Goal: Task Accomplishment & Management: Complete application form

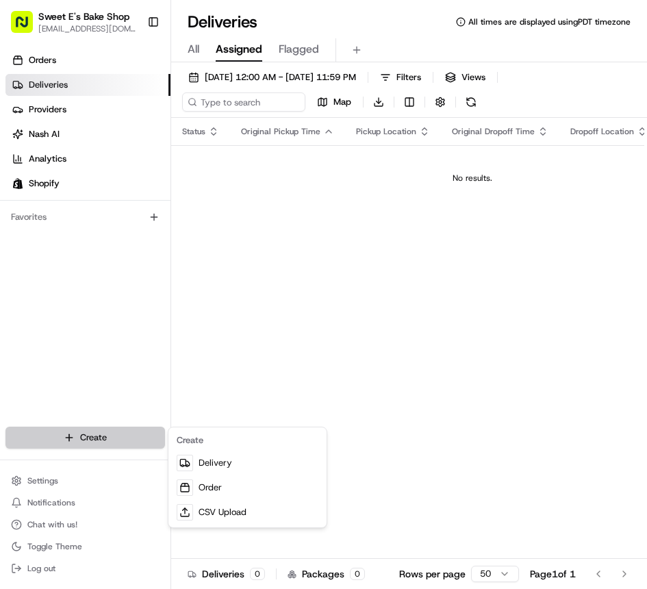
click at [116, 438] on html "Sweet E's Bake Shop [EMAIL_ADDRESS][DOMAIN_NAME] Toggle Sidebar Orders Deliveri…" at bounding box center [323, 294] width 647 height 589
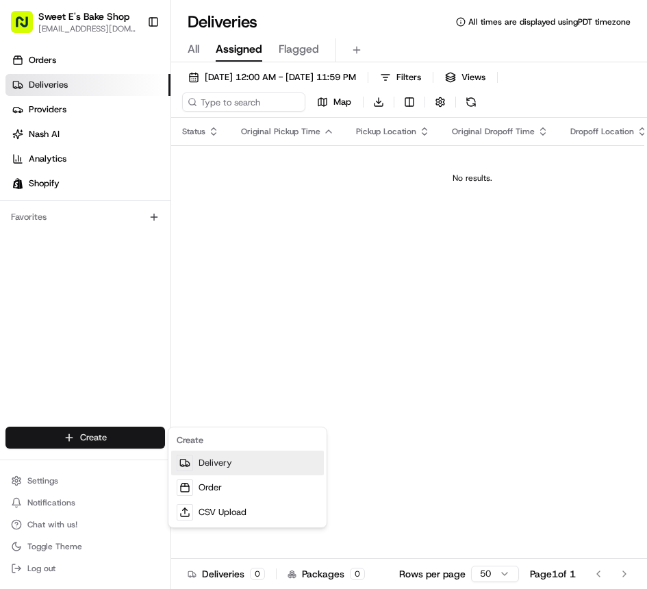
drag, startPoint x: 229, startPoint y: 463, endPoint x: 214, endPoint y: 458, distance: 15.8
click at [229, 463] on link "Delivery" at bounding box center [247, 463] width 153 height 25
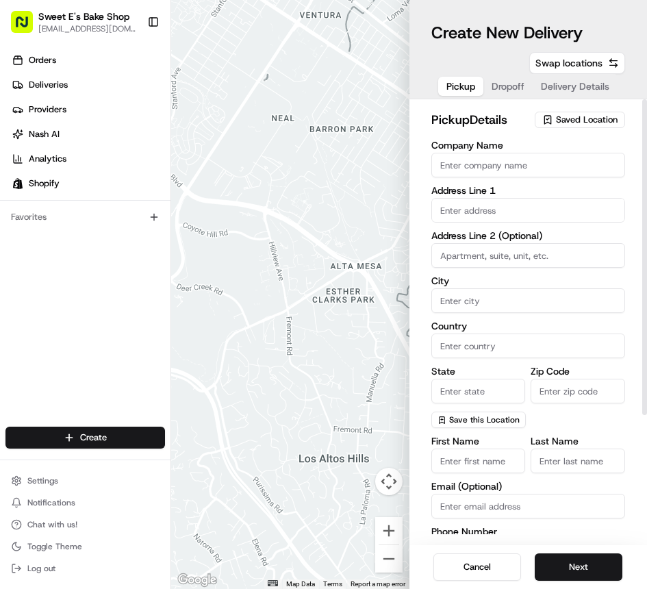
click at [562, 114] on span "Saved Location" at bounding box center [587, 120] width 62 height 12
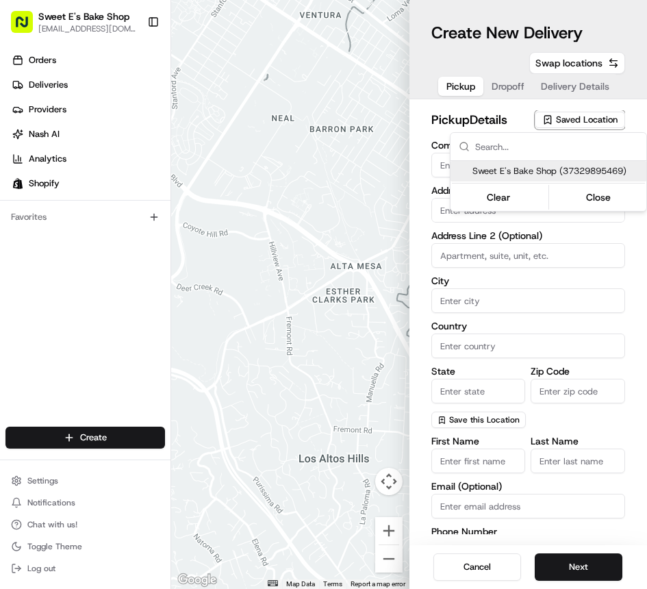
click at [556, 171] on span "Sweet E's Bake Shop (37329895469)" at bounding box center [557, 171] width 169 height 12
type input "Sweet E's Bake Shop"
type input "[STREET_ADDRESS][PERSON_NAME]"
type input "[GEOGRAPHIC_DATA]"
type input "US"
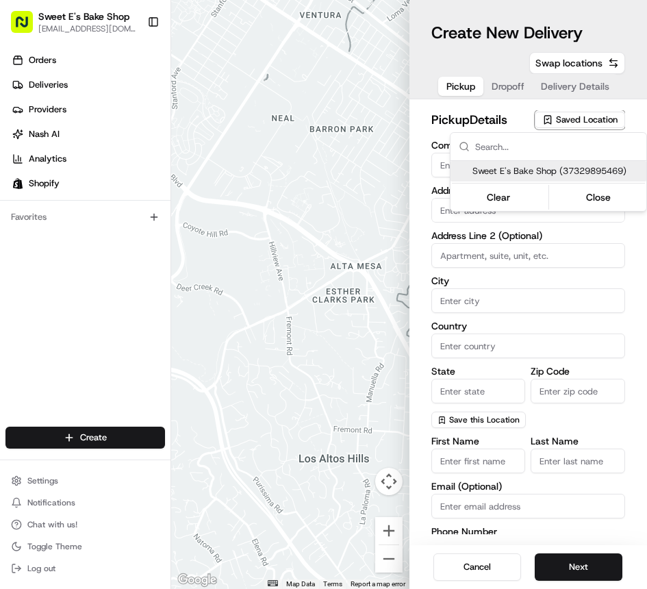
type input "CA"
type input "90016"
type input "[PERSON_NAME]"
type input "[EMAIL_ADDRESS][DOMAIN_NAME]"
type input "[PHONE_NUMBER]"
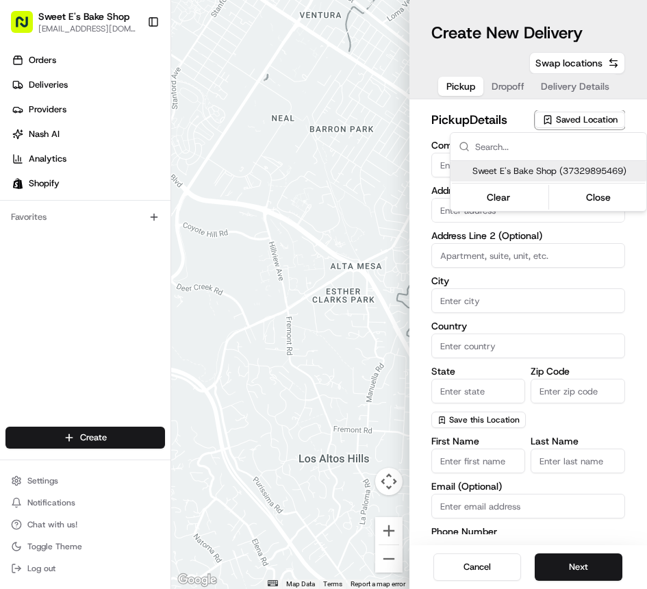
type textarea "Handle with care. Product should not be left unattended. If the customer is not…"
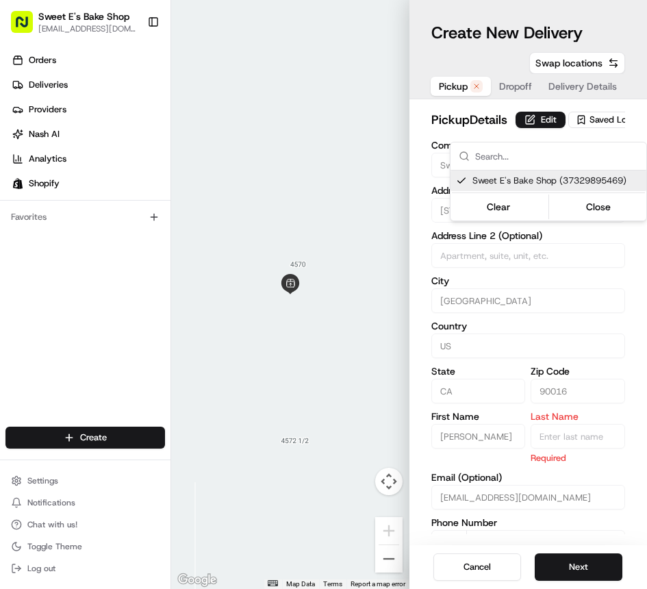
click at [510, 126] on html "Sweet E's Bake Shop [EMAIL_ADDRESS][DOMAIN_NAME] Toggle Sidebar Orders Deliveri…" at bounding box center [323, 294] width 647 height 589
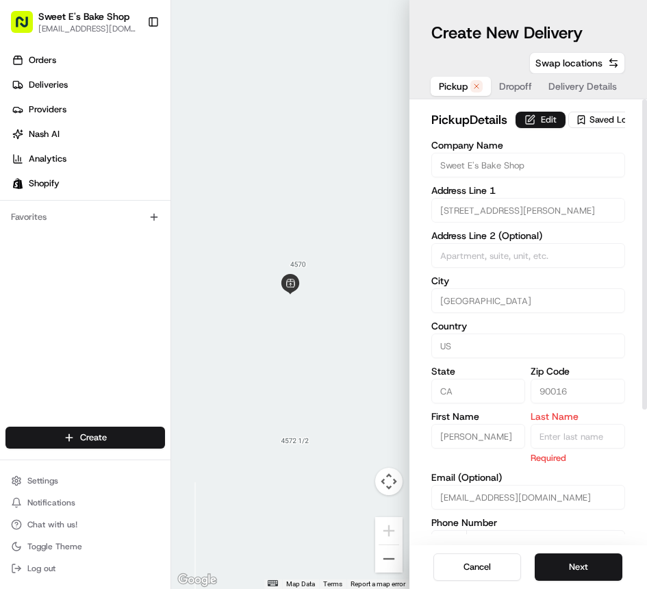
click at [516, 127] on button "Edit" at bounding box center [541, 120] width 50 height 16
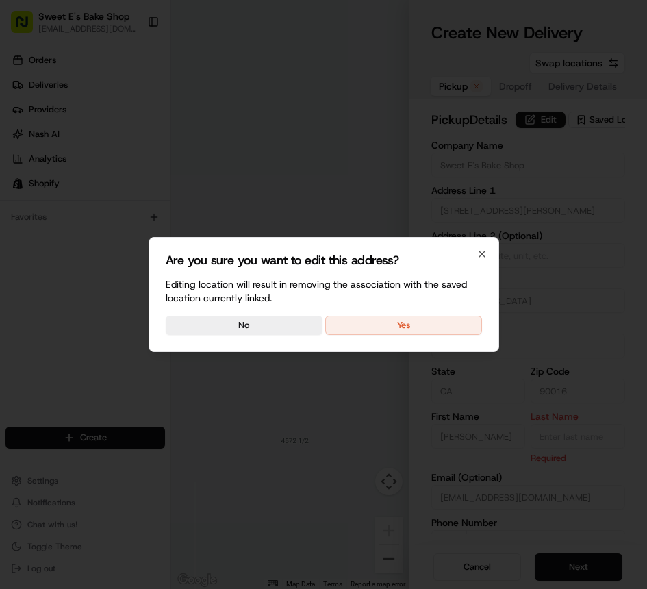
click at [412, 322] on button "Yes" at bounding box center [403, 325] width 157 height 19
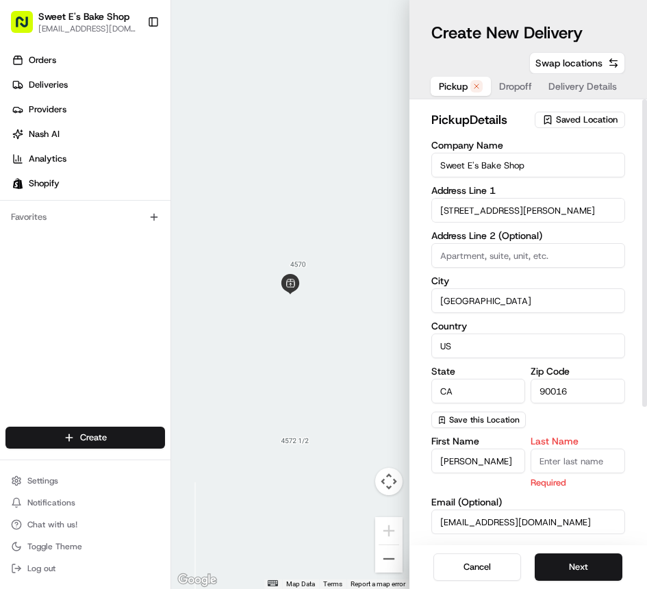
click at [574, 474] on div "Last Name Required" at bounding box center [578, 462] width 95 height 53
click at [572, 459] on input "Last Name" at bounding box center [578, 461] width 95 height 25
type input "n"
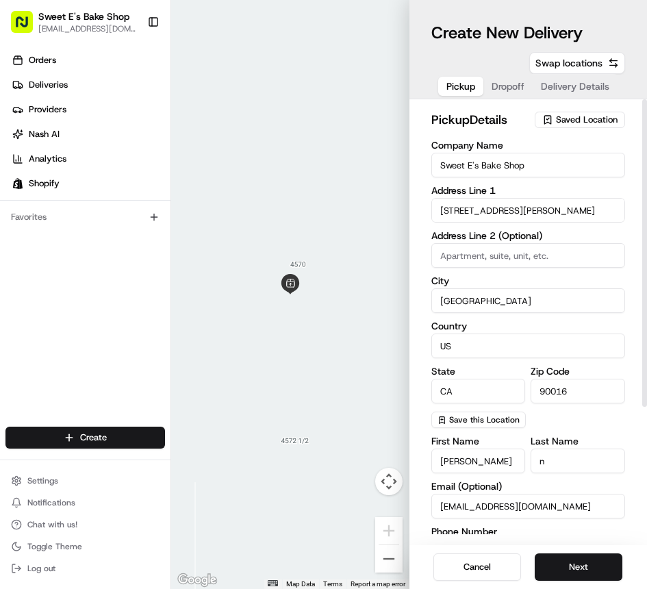
click at [540, 436] on label "Last Name" at bounding box center [578, 441] width 95 height 10
click at [540, 449] on input "n" at bounding box center [578, 461] width 95 height 25
click at [555, 424] on div "Company Name Sweet E's Bake Shop Address Line [GEOGRAPHIC_DATA][STREET_ADDRESS]…" at bounding box center [529, 284] width 195 height 288
click at [575, 572] on button "Next" at bounding box center [579, 567] width 88 height 27
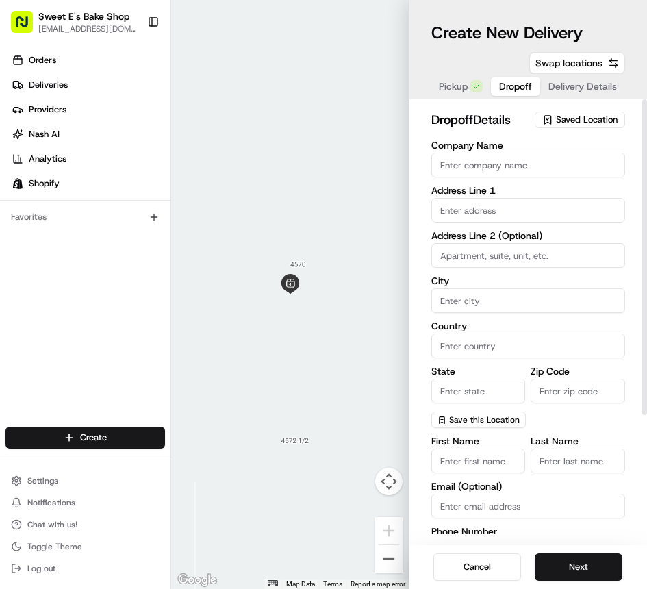
click at [550, 134] on div "dropoff Details Saved Location" at bounding box center [529, 122] width 195 height 25
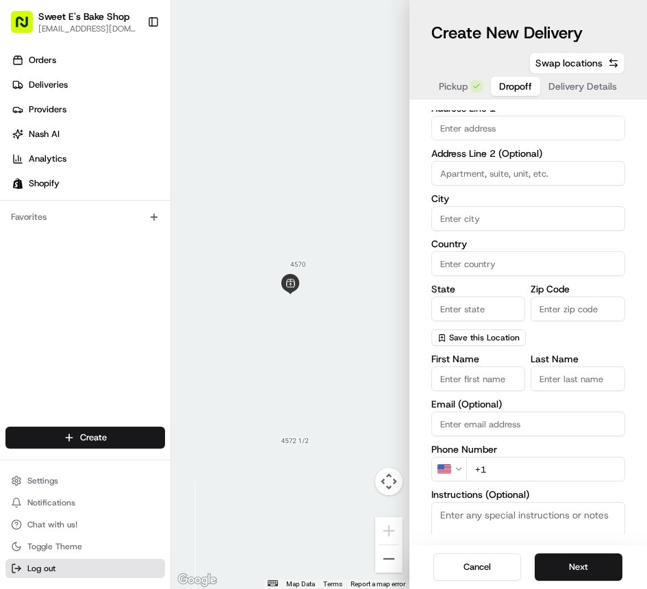
scroll to position [86, 0]
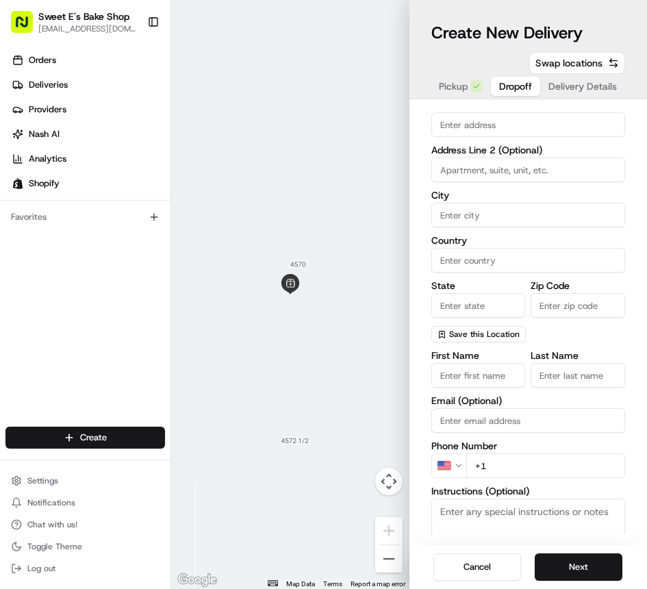
click at [480, 377] on input "First Name" at bounding box center [479, 375] width 95 height 25
paste input "[PERSON_NAME]"
type input "[PERSON_NAME]"
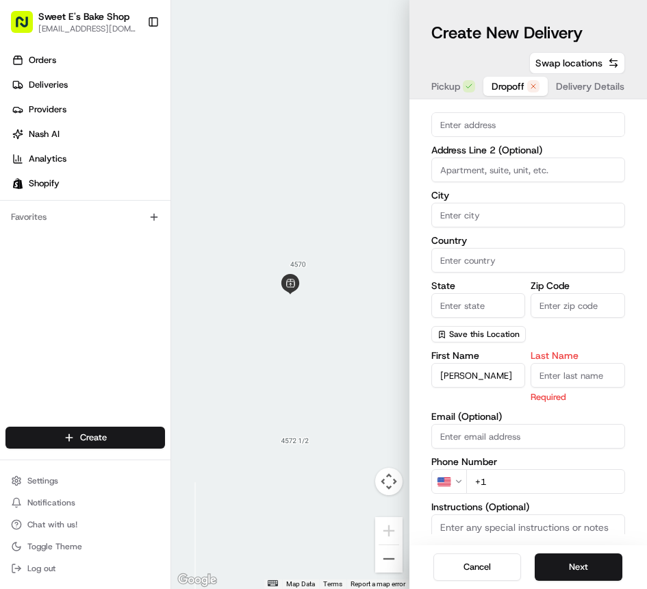
click at [595, 378] on input "Last Name" at bounding box center [578, 375] width 95 height 25
click at [594, 378] on input "Last Name" at bounding box center [578, 375] width 95 height 25
paste input "[PERSON_NAME]"
type input "[PERSON_NAME]"
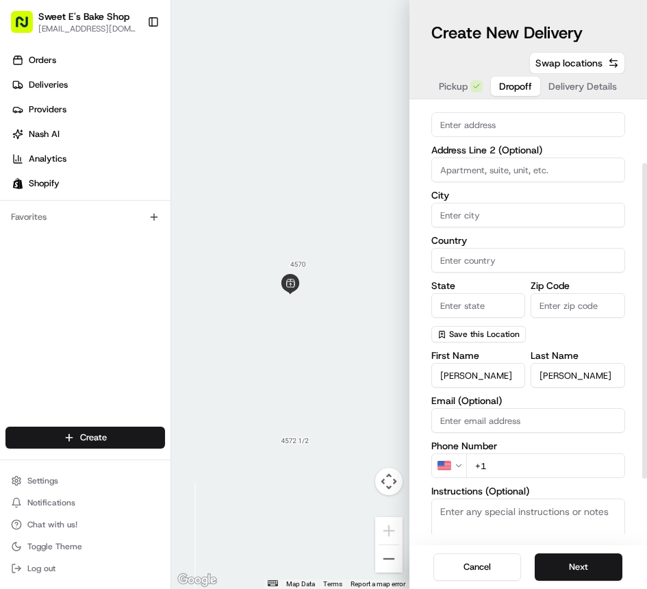
click at [499, 209] on input "City" at bounding box center [529, 215] width 195 height 25
paste input "[STREET_ADDRESS][PERSON_NAME]"
type input "[STREET_ADDRESS][PERSON_NAME]"
drag, startPoint x: 544, startPoint y: 182, endPoint x: 539, endPoint y: 175, distance: 8.4
click at [544, 182] on div "Company Name Address Line 1 Address Line 2 (Optional) City Country State Zip Co…" at bounding box center [529, 199] width 195 height 288
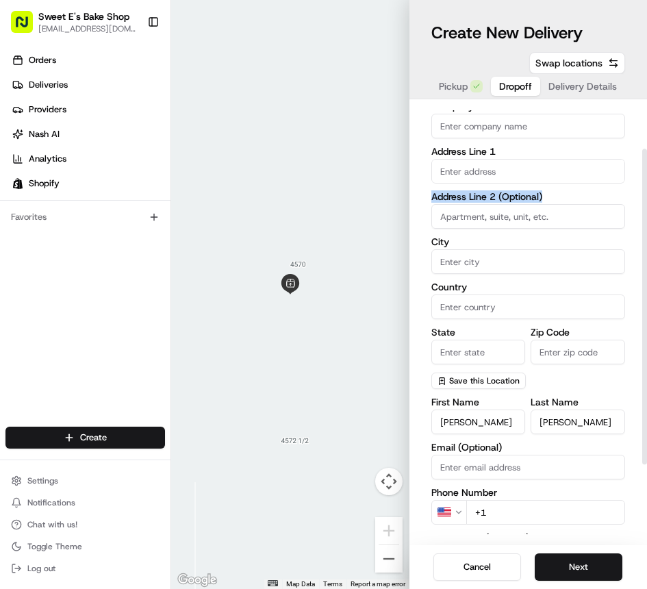
scroll to position [21, 0]
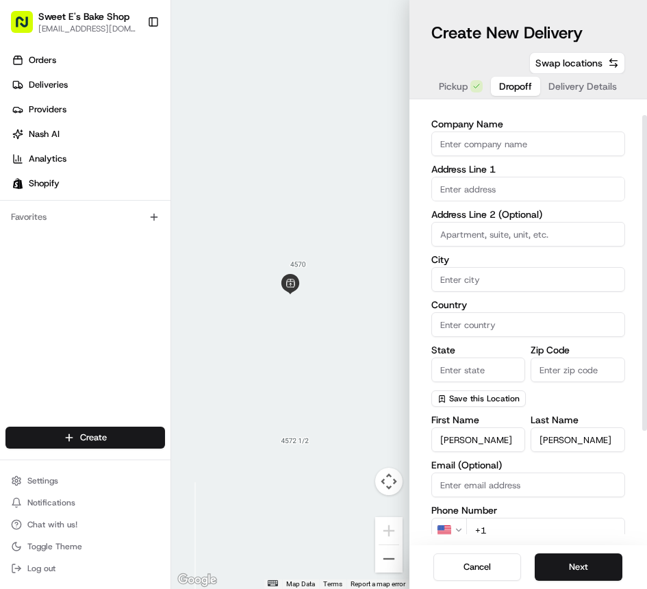
click at [505, 191] on input "text" at bounding box center [529, 189] width 195 height 25
paste input "[STREET_ADDRESS][PERSON_NAME]"
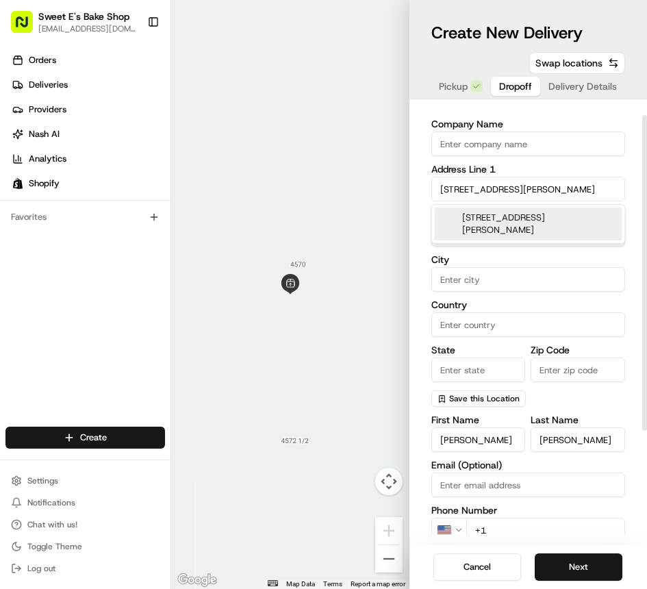
click at [499, 219] on div "[STREET_ADDRESS][PERSON_NAME]" at bounding box center [529, 224] width 188 height 33
type input "[STREET_ADDRESS][PERSON_NAME]"
type input "Lomita"
type input "[GEOGRAPHIC_DATA]"
type input "CA"
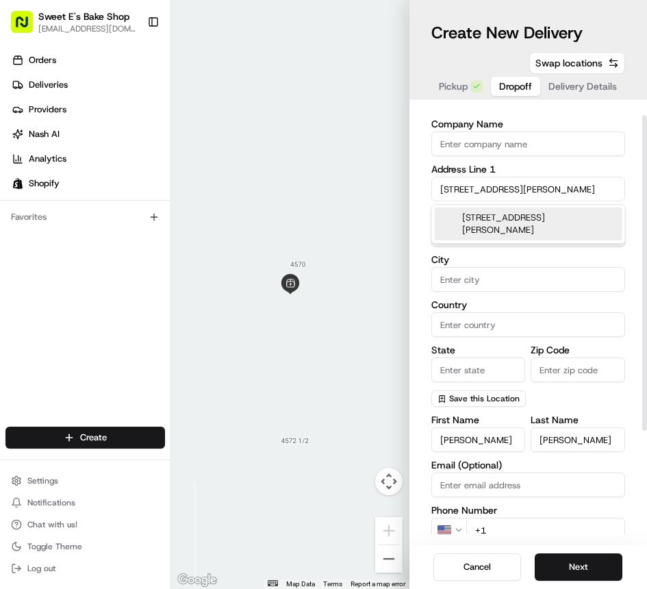
type input "90717"
type input "1931 Via [PERSON_NAME]"
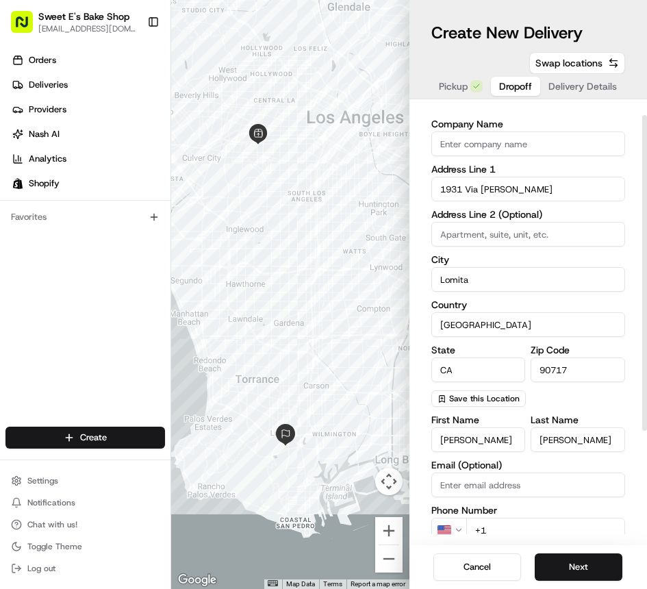
click at [423, 308] on div "dropoff Details Saved Location Company Name Address Line 1 1931 Via [PERSON_NAM…" at bounding box center [529, 322] width 238 height 446
click at [519, 529] on input "+1" at bounding box center [547, 530] width 160 height 25
click at [519, 529] on div "First Name [PERSON_NAME] Last Name [PERSON_NAME] Email (Optional) Phone Number …" at bounding box center [529, 551] width 195 height 273
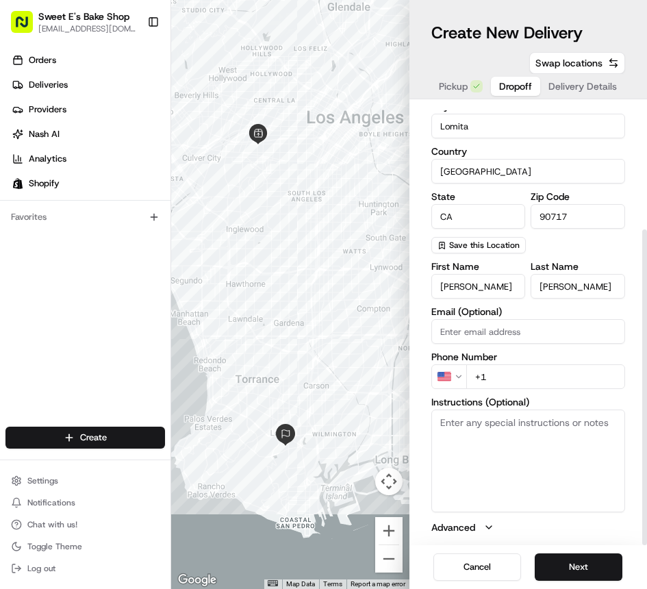
click at [537, 368] on input "+1" at bounding box center [547, 376] width 160 height 25
click at [536, 380] on input "+1" at bounding box center [547, 376] width 160 height 25
paste input "[PHONE_NUMBER]"
type input "[PHONE_NUMBER]"
click at [588, 564] on button "Next" at bounding box center [579, 567] width 88 height 27
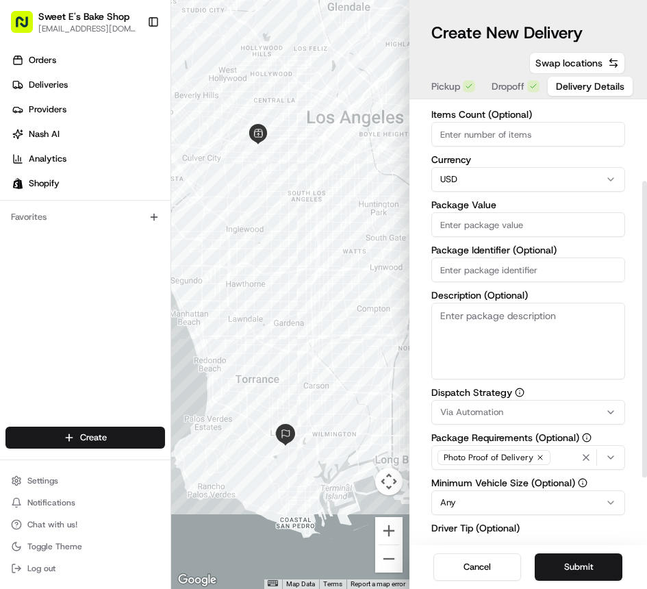
scroll to position [0, 0]
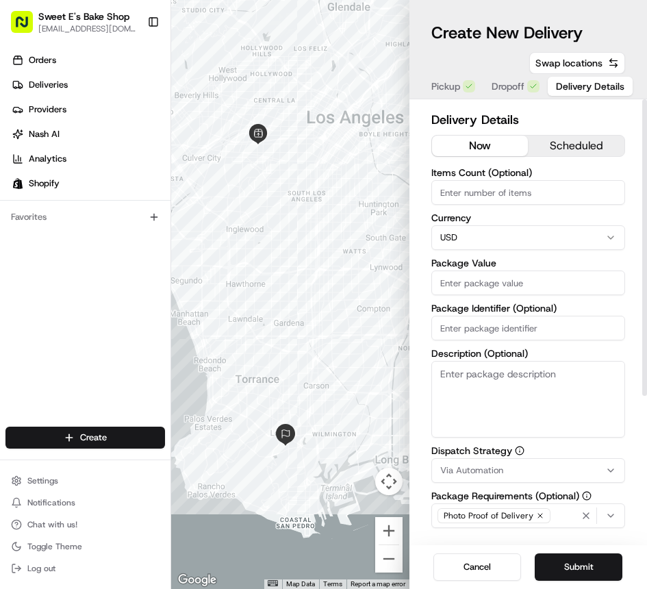
click at [496, 193] on input "Items Count (Optional)" at bounding box center [529, 192] width 195 height 25
click at [497, 193] on input "Items Count (Optional)" at bounding box center [529, 192] width 195 height 25
type input "2"
click at [427, 280] on div "Delivery Details now scheduled Items Count (Optional) 2 Currency USD Package Va…" at bounding box center [529, 322] width 238 height 446
click at [486, 284] on input "Package Value" at bounding box center [529, 283] width 195 height 25
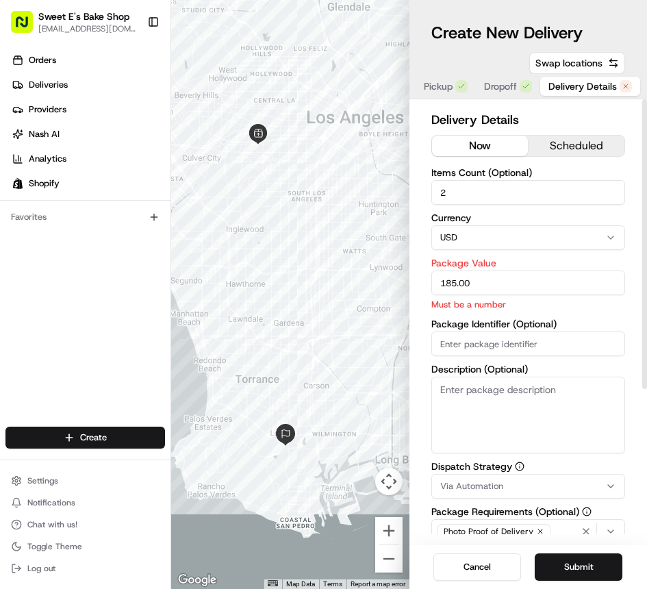
type input "185.00"
drag, startPoint x: 583, startPoint y: 311, endPoint x: 564, endPoint y: 328, distance: 25.7
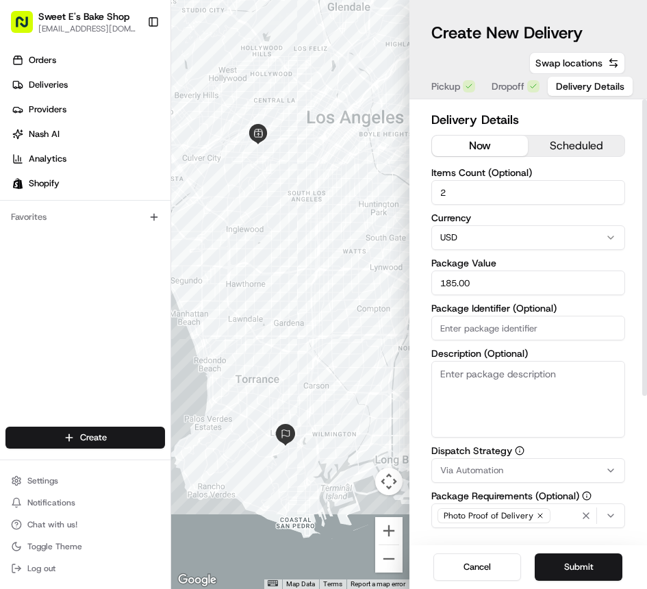
click at [510, 330] on input "Package Identifier (Optional)" at bounding box center [529, 328] width 195 height 25
click at [508, 329] on input "Package Identifier (Optional)" at bounding box center [529, 328] width 195 height 25
paste input "78754"
paste input "78756"
type input "78754 + 78756"
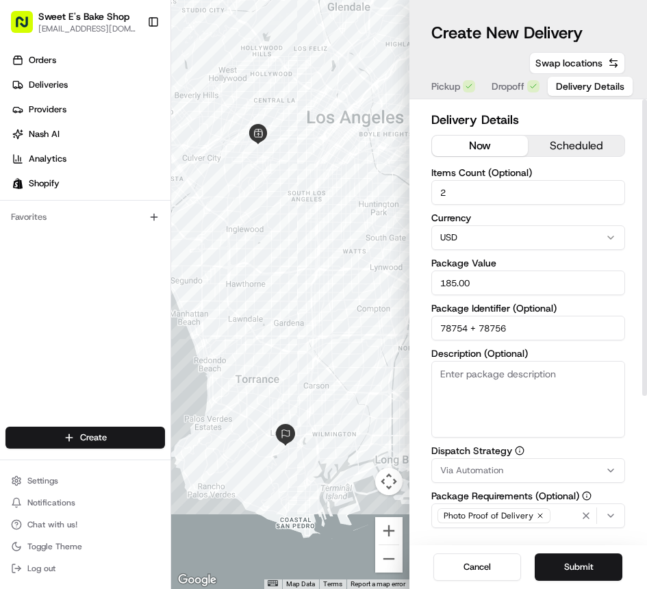
click at [517, 384] on textarea "Description (Optional)" at bounding box center [529, 399] width 195 height 77
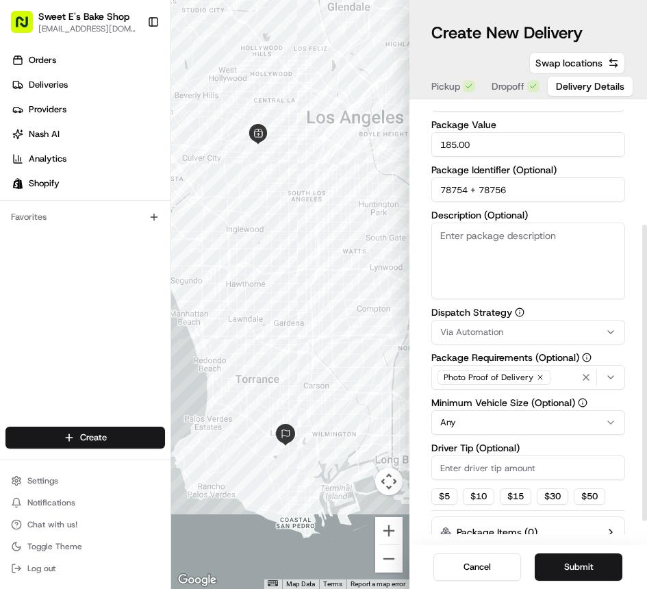
scroll to position [213, 0]
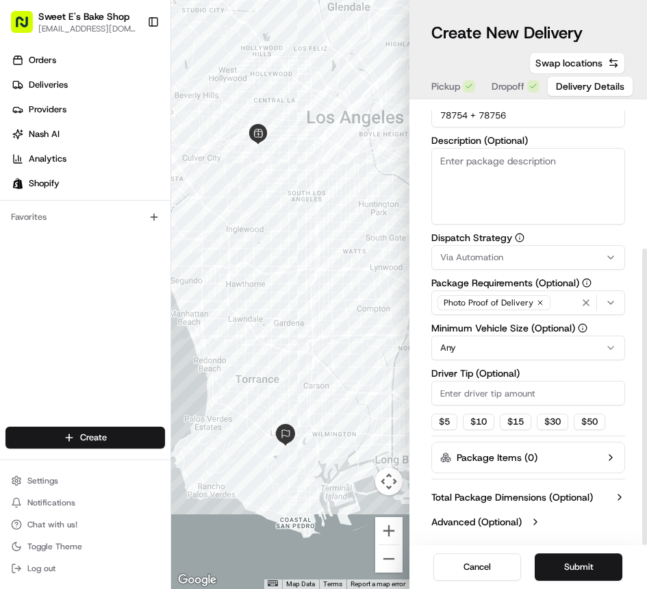
click at [492, 177] on textarea "Description (Optional)" at bounding box center [529, 186] width 195 height 77
type textarea "cookies cake"
click at [568, 232] on div "Items Count (Optional) 2 Currency USD Package Value 185.00 Package Identifier (…" at bounding box center [529, 192] width 195 height 475
click at [474, 401] on input "Driver Tip (Optional)" at bounding box center [529, 393] width 195 height 25
click at [502, 260] on div "Via Automation" at bounding box center [529, 257] width 188 height 12
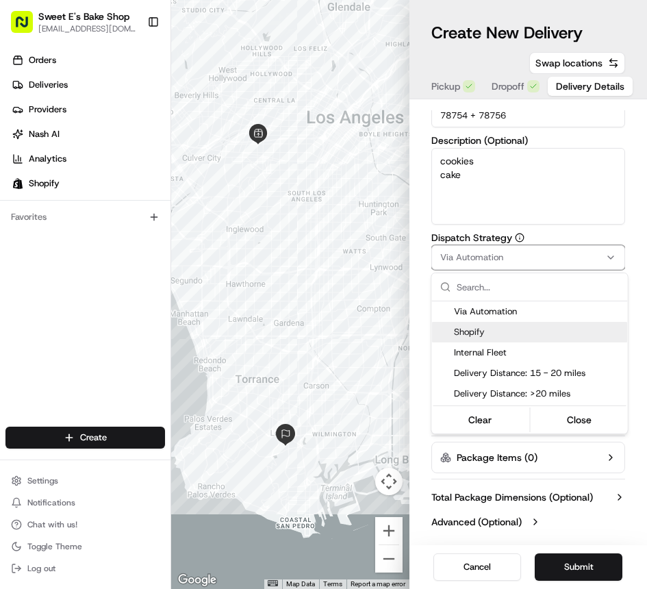
click at [479, 338] on span "Shopify" at bounding box center [538, 332] width 169 height 12
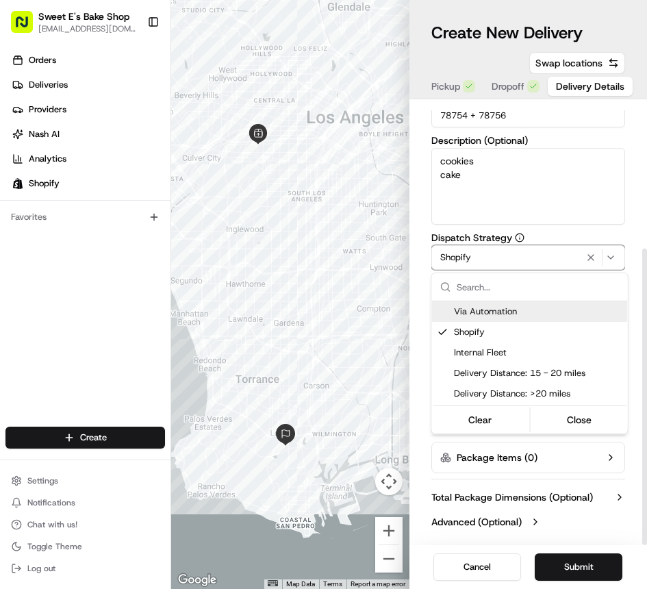
click at [625, 225] on html "Sweet E's Bake Shop [EMAIL_ADDRESS][DOMAIN_NAME] Toggle Sidebar Orders Deliveri…" at bounding box center [323, 294] width 647 height 589
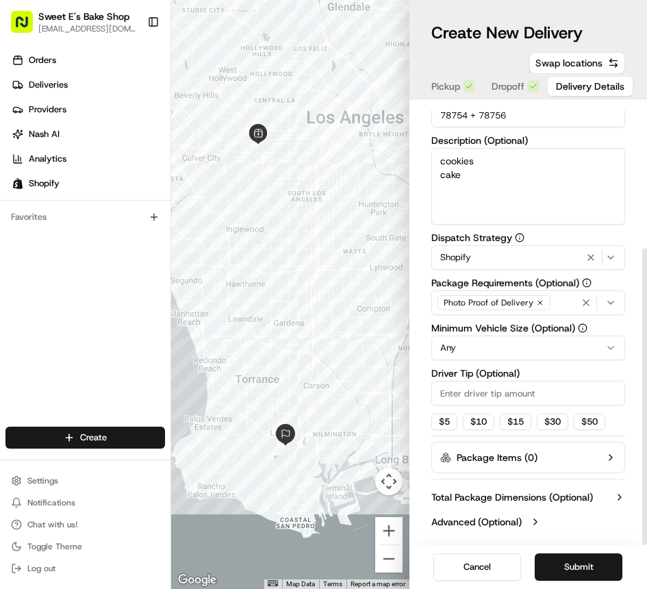
click at [495, 392] on input "Driver Tip (Optional)" at bounding box center [529, 393] width 195 height 25
type input "8"
click at [493, 423] on button "$ 10" at bounding box center [479, 422] width 32 height 16
type input "10"
click at [630, 360] on div "Delivery Details now scheduled Items Count (Optional) 2 Currency USD Package Va…" at bounding box center [529, 322] width 238 height 446
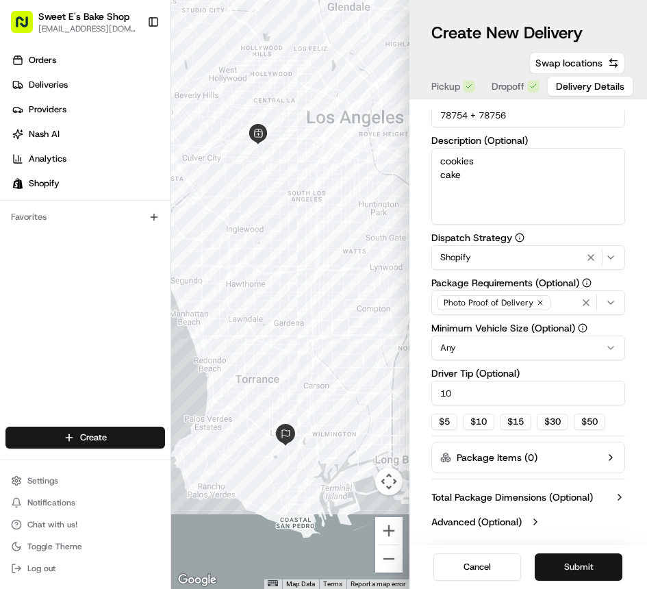
click at [576, 567] on button "Submit" at bounding box center [579, 567] width 88 height 27
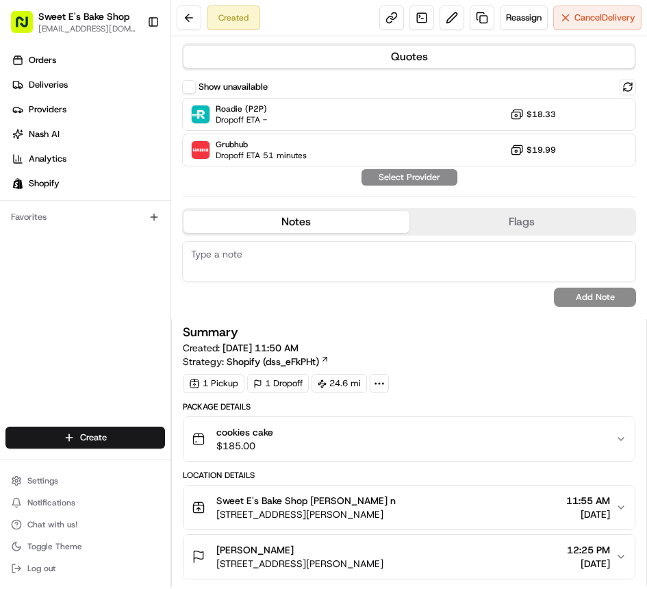
click at [426, 173] on div "Show unavailable Roadie (P2P) Dropoff ETA - $18.33 Grubhub Dropoff ETA 51 minut…" at bounding box center [409, 132] width 454 height 107
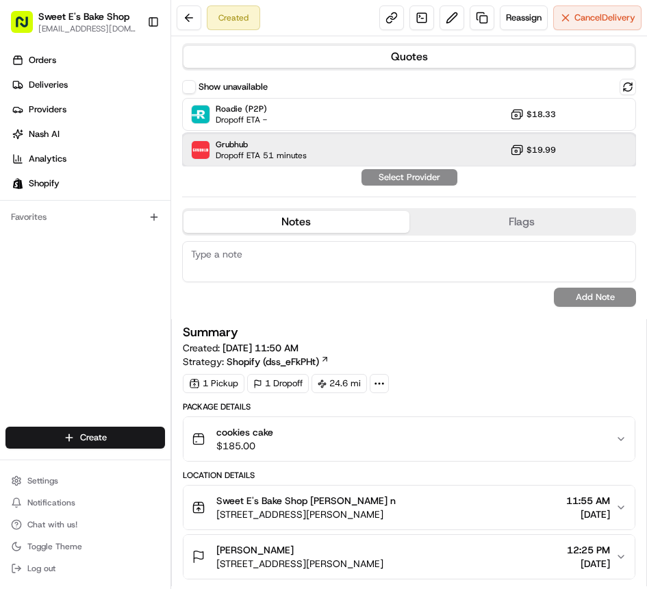
click at [376, 154] on div "Grubhub Dropoff ETA 51 minutes $19.99" at bounding box center [409, 150] width 454 height 33
click at [398, 178] on button "Assign Provider" at bounding box center [409, 177] width 97 height 16
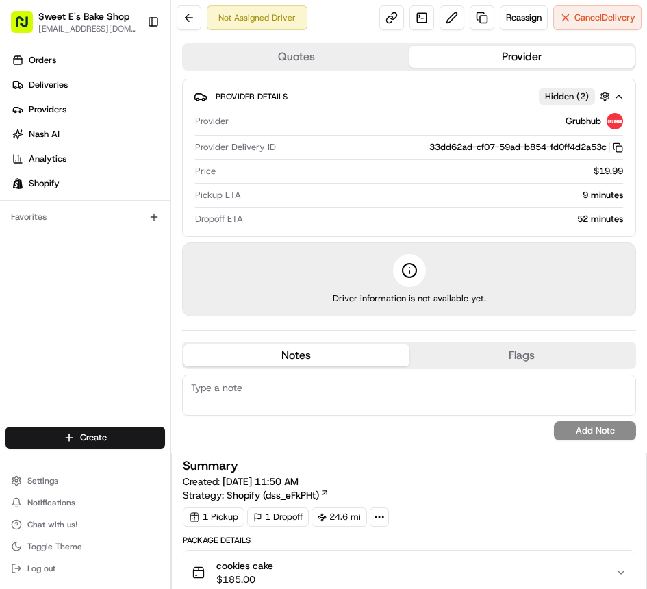
drag, startPoint x: 84, startPoint y: 88, endPoint x: 86, endPoint y: 96, distance: 7.8
click at [84, 88] on link "Deliveries" at bounding box center [87, 85] width 165 height 22
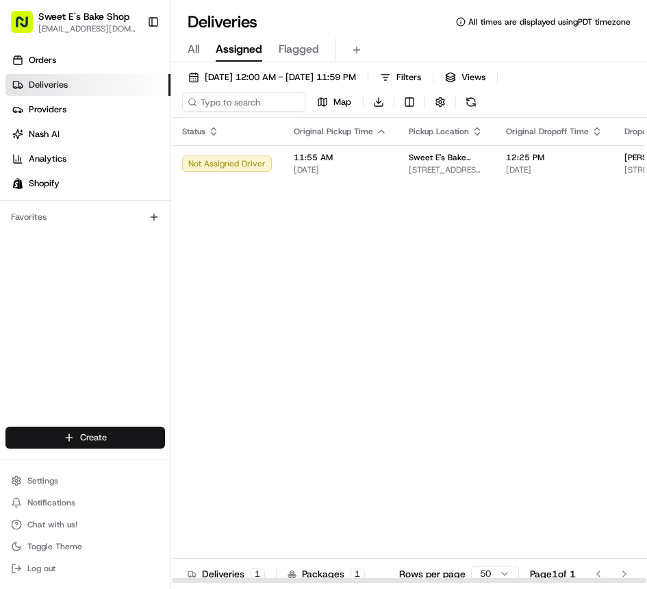
click at [136, 439] on html "Sweet E's Bake Shop [EMAIL_ADDRESS][DOMAIN_NAME] Toggle Sidebar Orders Deliveri…" at bounding box center [323, 294] width 647 height 589
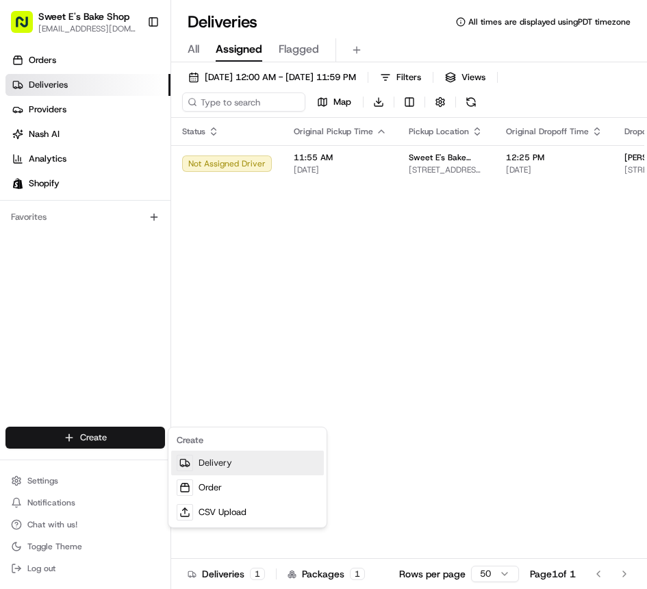
click at [260, 464] on link "Delivery" at bounding box center [247, 463] width 153 height 25
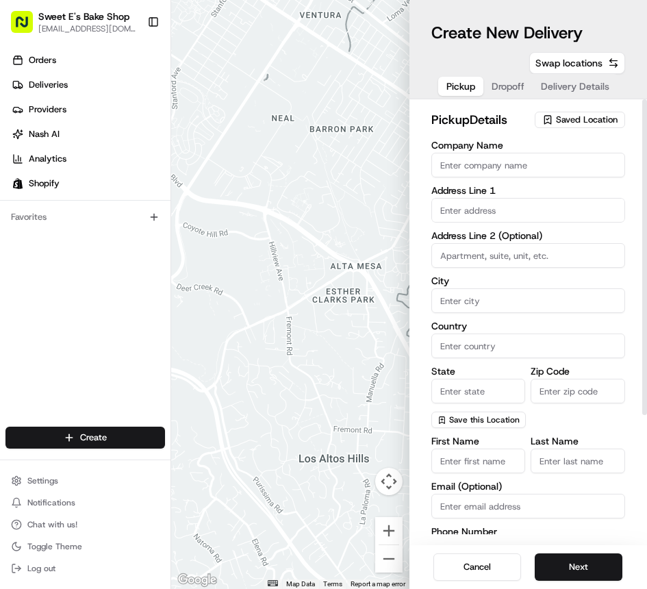
click at [608, 125] on span "Saved Location" at bounding box center [587, 120] width 62 height 12
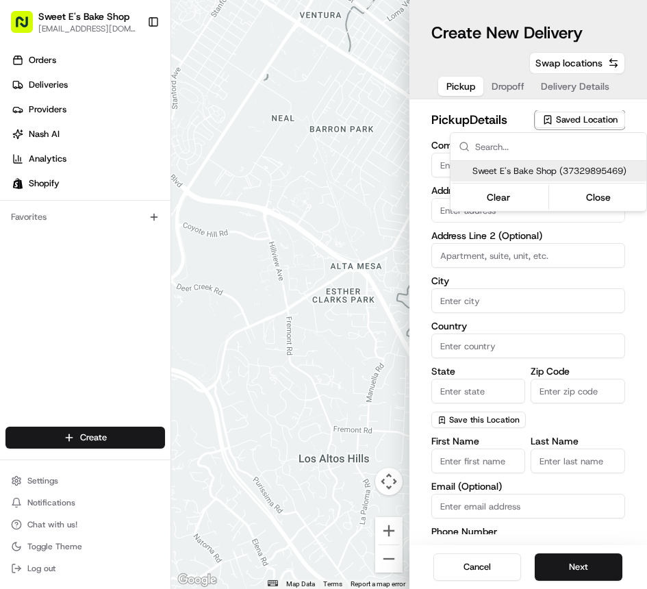
click at [559, 173] on span "Sweet E's Bake Shop (37329895469)" at bounding box center [557, 171] width 169 height 12
type input "Sweet E's Bake Shop"
type input "[STREET_ADDRESS][PERSON_NAME]"
type input "[GEOGRAPHIC_DATA]"
type input "US"
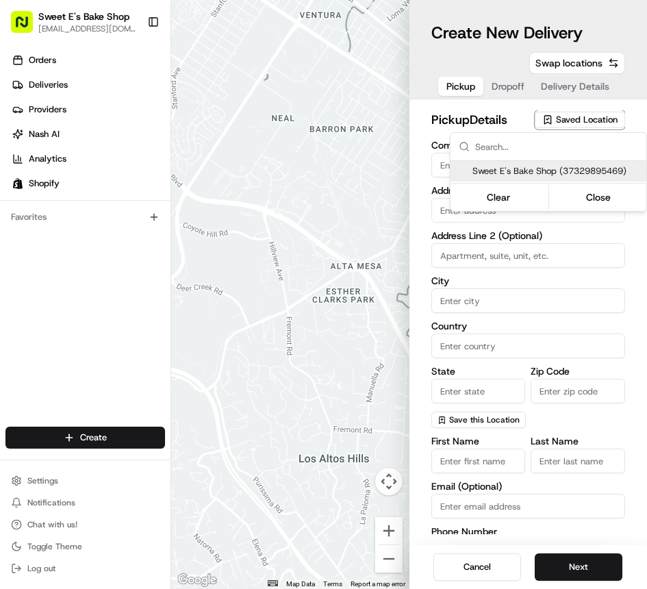
type input "CA"
type input "90016"
type input "[PERSON_NAME]"
type input "[EMAIL_ADDRESS][DOMAIN_NAME]"
type input "[PHONE_NUMBER]"
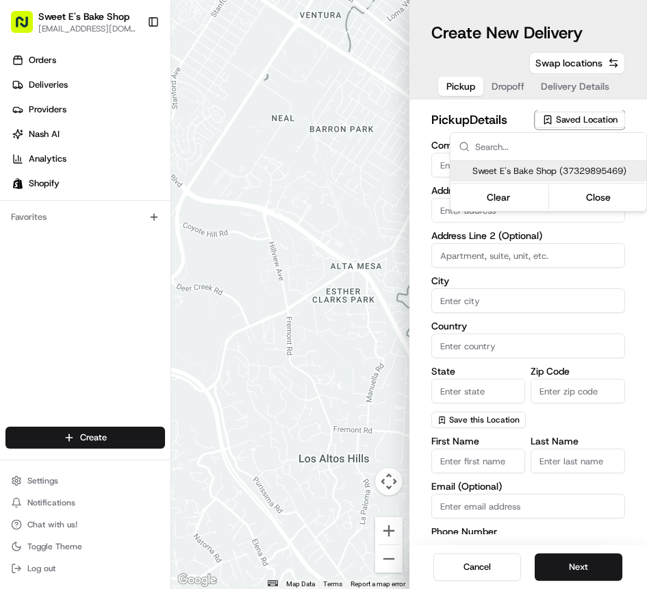
type textarea "Handle with care. Product should not be left unattended. If the customer is not…"
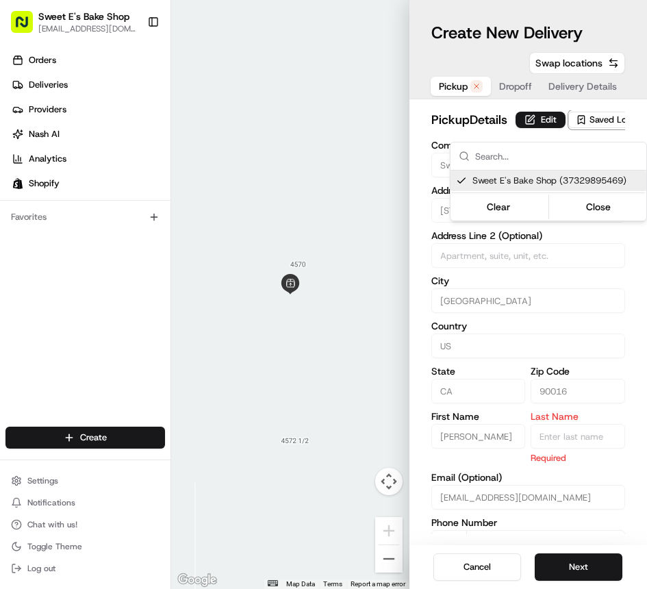
click at [515, 121] on html "Sweet E's Bake Shop [EMAIL_ADDRESS][DOMAIN_NAME] Toggle Sidebar Orders Deliveri…" at bounding box center [323, 294] width 647 height 589
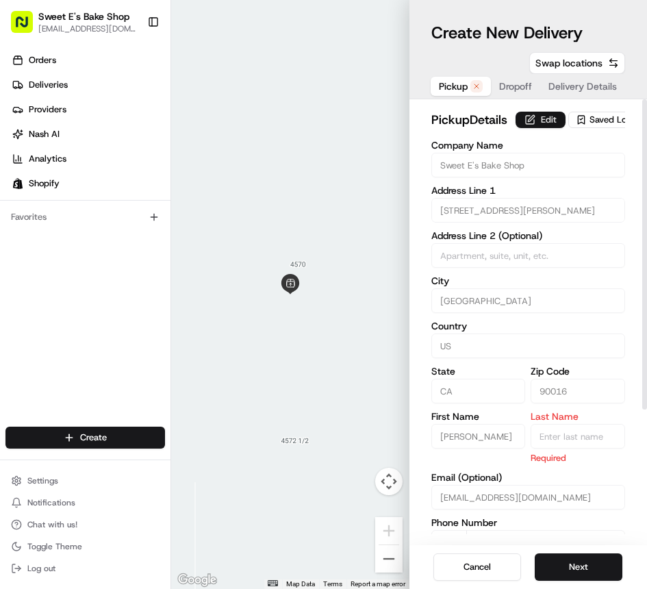
click at [516, 127] on button "Edit" at bounding box center [541, 120] width 50 height 16
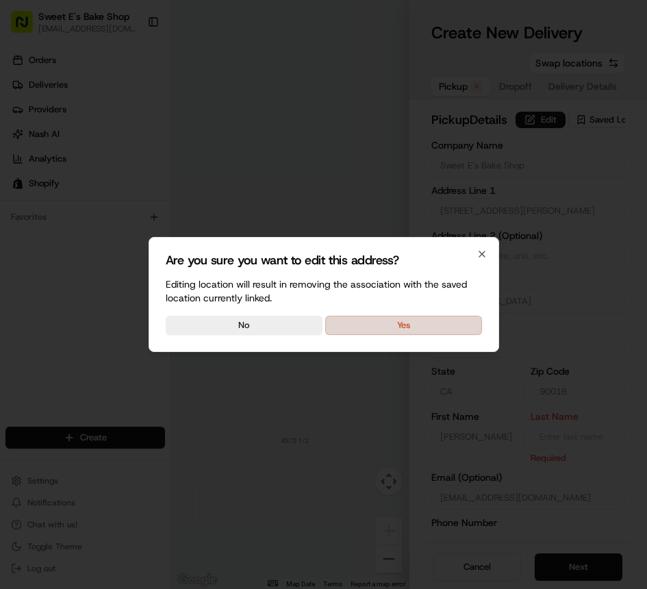
drag, startPoint x: 467, startPoint y: 302, endPoint x: 464, endPoint y: 321, distance: 19.4
click at [466, 302] on div "Editing location will result in removing the association with the saved locatio…" at bounding box center [324, 290] width 316 height 27
drag, startPoint x: 462, startPoint y: 327, endPoint x: 569, endPoint y: 444, distance: 159.0
click at [462, 327] on button "Yes" at bounding box center [403, 325] width 157 height 19
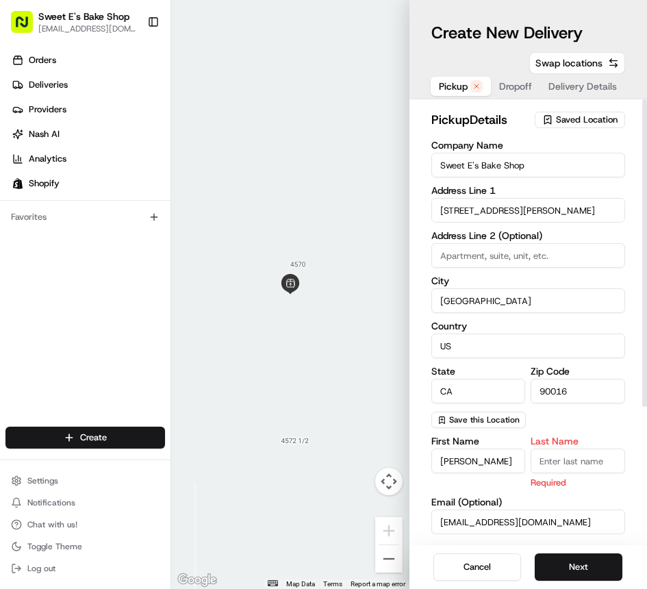
click at [569, 451] on input "Last Name" at bounding box center [578, 461] width 95 height 25
type input "n"
drag, startPoint x: 560, startPoint y: 419, endPoint x: 554, endPoint y: 288, distance: 131.0
click at [560, 418] on div "Company Name Sweet E's Bake Shop Address Line [GEOGRAPHIC_DATA][STREET_ADDRESS]…" at bounding box center [529, 284] width 195 height 288
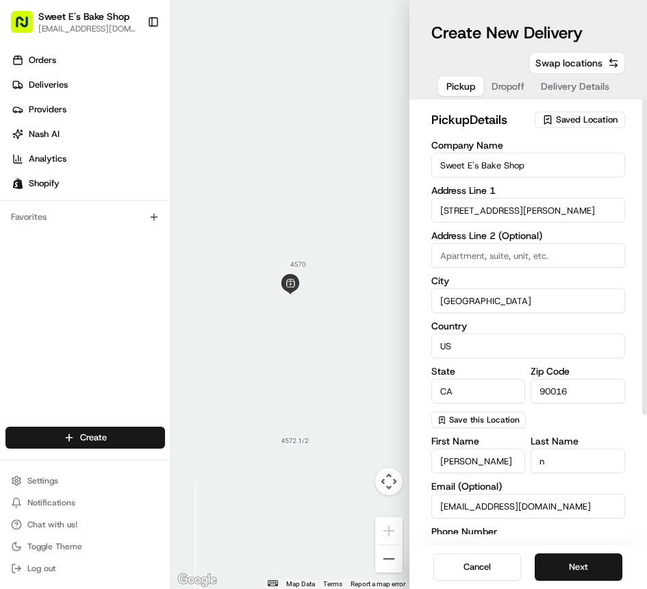
click at [521, 85] on span "Dropoff" at bounding box center [508, 86] width 33 height 14
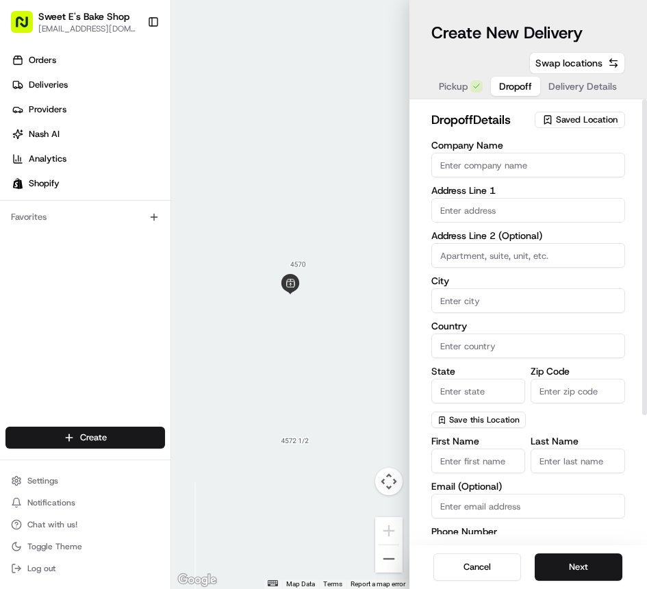
drag, startPoint x: 484, startPoint y: 197, endPoint x: 473, endPoint y: 201, distance: 11.7
click at [484, 197] on div "Address Line 1" at bounding box center [529, 204] width 195 height 37
click at [486, 209] on input "text" at bounding box center [529, 210] width 195 height 25
paste input "[STREET_ADDRESS]"
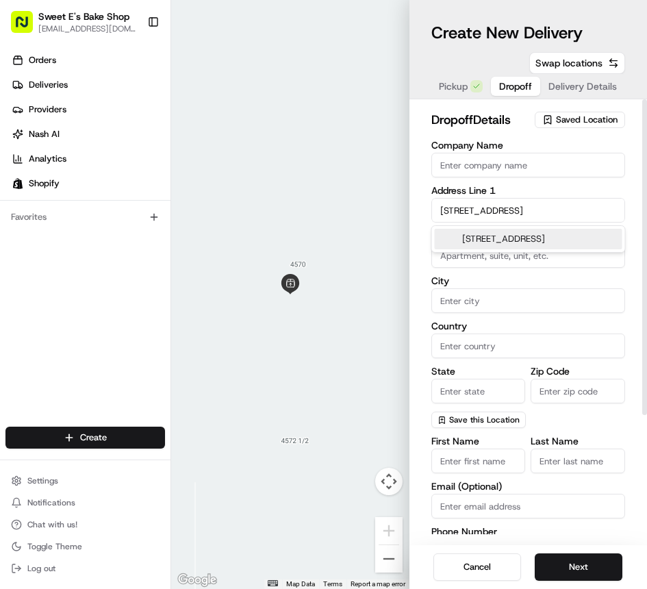
click at [514, 244] on div "[STREET_ADDRESS]" at bounding box center [529, 239] width 188 height 21
type input "[STREET_ADDRESS]"
type input "[GEOGRAPHIC_DATA]"
type input "CA"
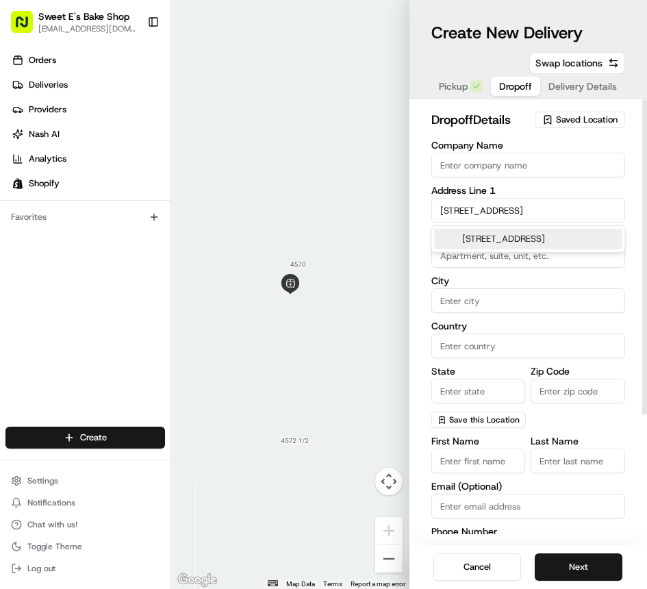
type input "91335"
type input "[STREET_ADDRESS]"
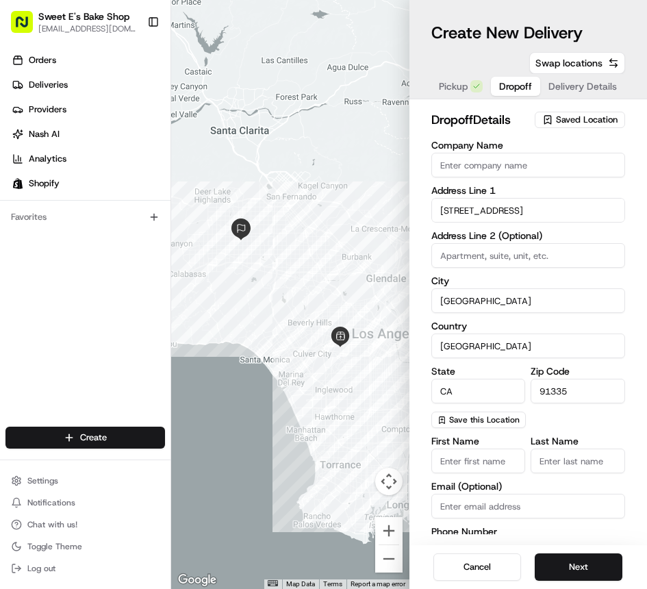
click at [465, 462] on input "First Name" at bounding box center [479, 461] width 95 height 25
paste input "[PERSON_NAME]"
type input "[PERSON_NAME]"
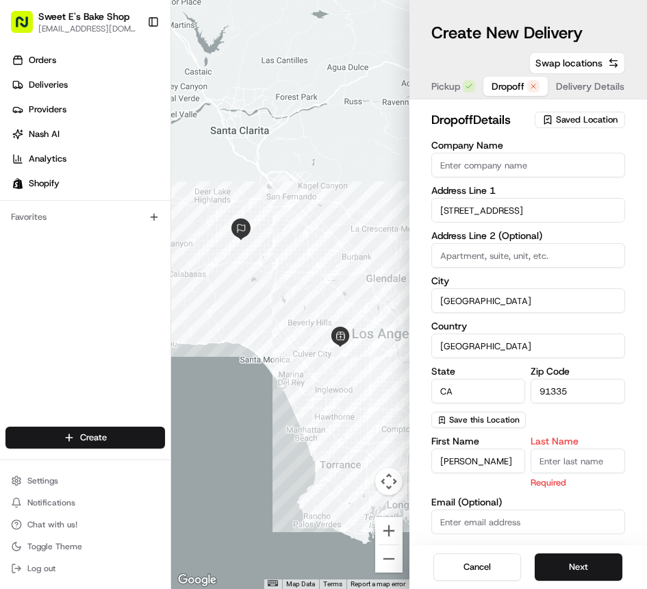
drag, startPoint x: 595, startPoint y: 467, endPoint x: 580, endPoint y: 464, distance: 16.0
click at [594, 467] on input "Last Name" at bounding box center [578, 461] width 95 height 25
paste input "[PERSON_NAME]"
type input "[PERSON_NAME]"
click at [587, 432] on div "Company Name Address Line 1 [STREET_ADDRESS] Address Line 2 (Optional) City [GE…" at bounding box center [529, 432] width 195 height 585
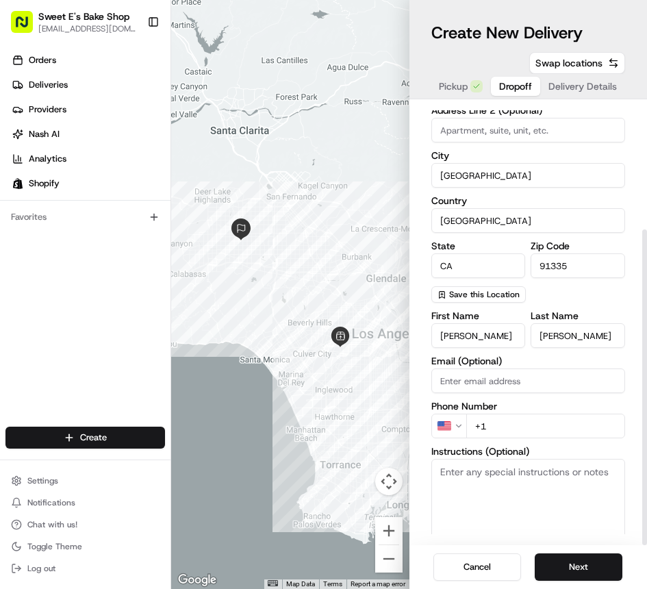
scroll to position [175, 0]
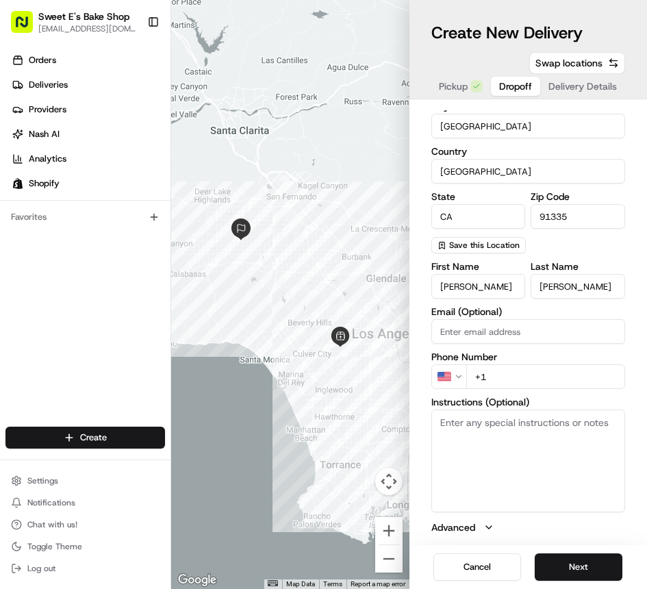
click at [561, 377] on input "+1" at bounding box center [547, 376] width 160 height 25
click at [560, 377] on input "+1" at bounding box center [547, 376] width 160 height 25
click at [561, 377] on input "+1" at bounding box center [547, 376] width 160 height 25
click at [560, 377] on input "+1" at bounding box center [547, 376] width 160 height 25
click at [561, 377] on input "+1" at bounding box center [547, 376] width 160 height 25
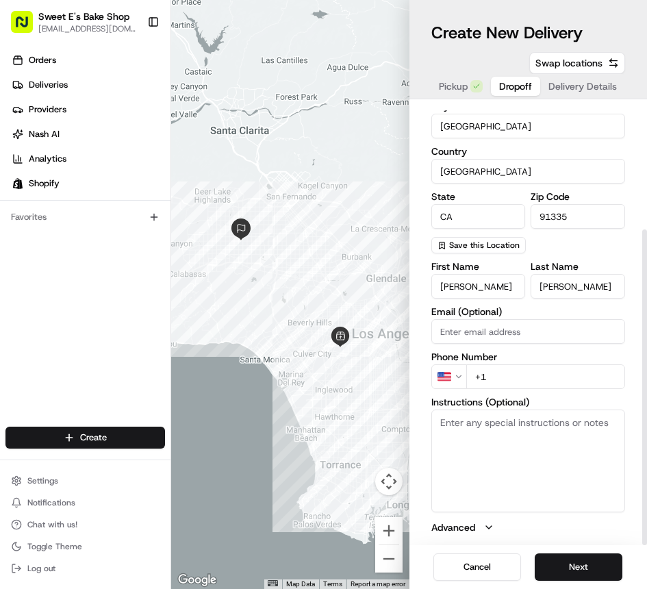
paste input "[PHONE_NUMBER]"
type input "[PHONE_NUMBER]"
drag, startPoint x: 497, startPoint y: 458, endPoint x: 507, endPoint y: 458, distance: 9.6
click at [497, 458] on textarea "Instructions (Optional)" at bounding box center [529, 461] width 195 height 103
drag, startPoint x: 574, startPoint y: 558, endPoint x: 567, endPoint y: 556, distance: 7.2
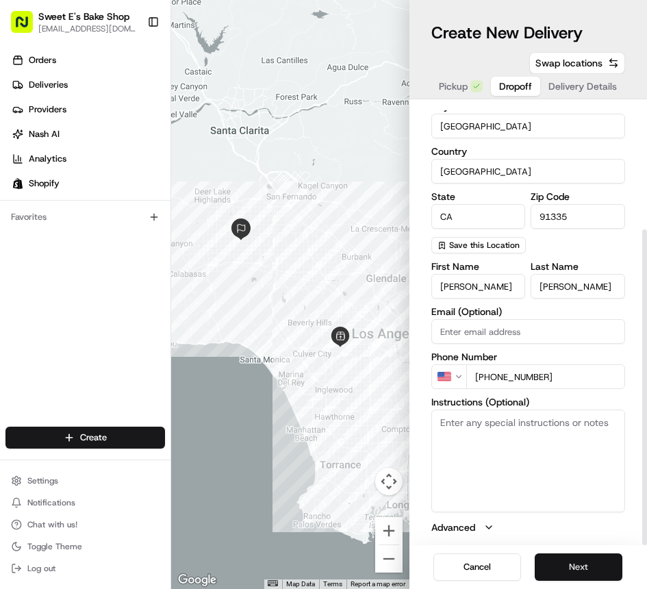
click at [574, 558] on button "Next" at bounding box center [579, 567] width 88 height 27
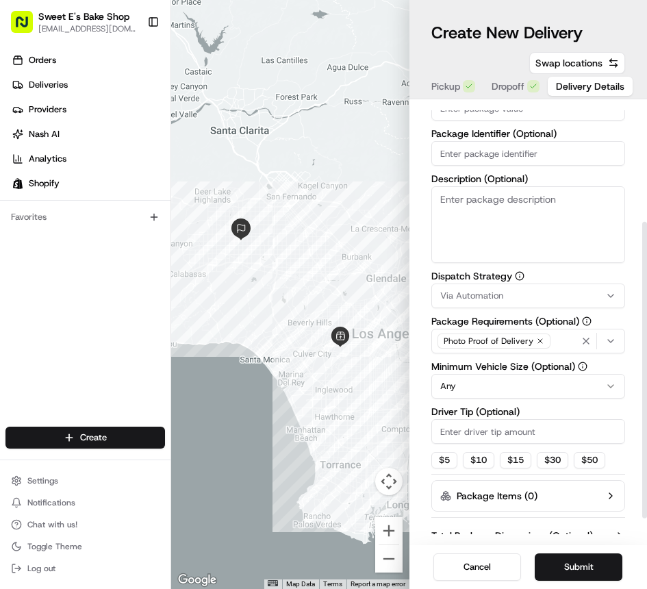
scroll to position [0, 0]
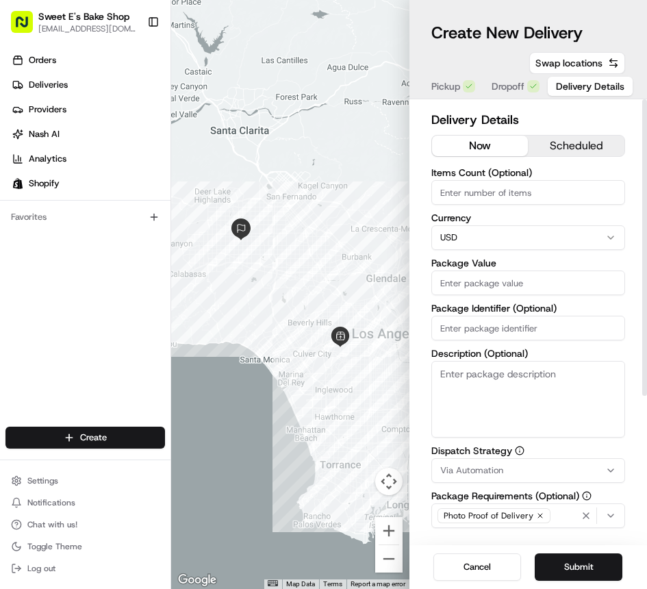
drag, startPoint x: 510, startPoint y: 213, endPoint x: 508, endPoint y: 203, distance: 9.8
click at [510, 213] on label "Currency" at bounding box center [529, 218] width 195 height 10
click at [509, 198] on input "Items Count (Optional)" at bounding box center [529, 192] width 195 height 25
type input "1"
click at [489, 282] on input "Package Value" at bounding box center [529, 283] width 195 height 25
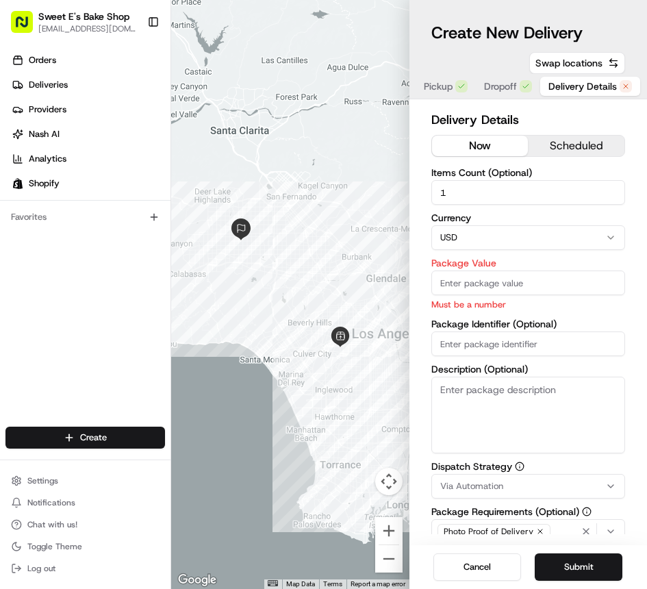
click at [495, 288] on input "Package Value" at bounding box center [529, 283] width 195 height 25
paste input "76.45"
type input "76.45"
click at [491, 345] on div "Items Count (Optional) 1 Currency USD Package Value 76.45 Must be a number Pack…" at bounding box center [529, 311] width 195 height 286
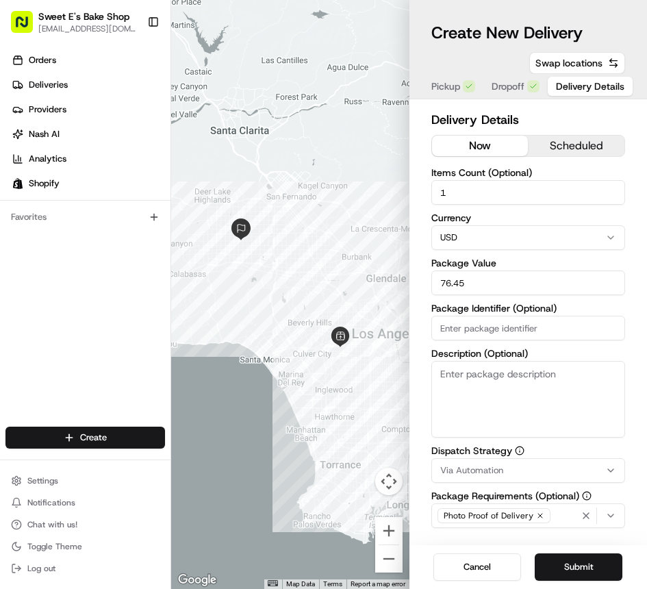
click at [501, 322] on input "Package Identifier (Optional)" at bounding box center [529, 328] width 195 height 25
click at [500, 322] on input "Package Identifier (Optional)" at bounding box center [529, 328] width 195 height 25
paste input "78522"
type input "78522"
click at [480, 384] on textarea "Description (Optional)" at bounding box center [529, 399] width 195 height 77
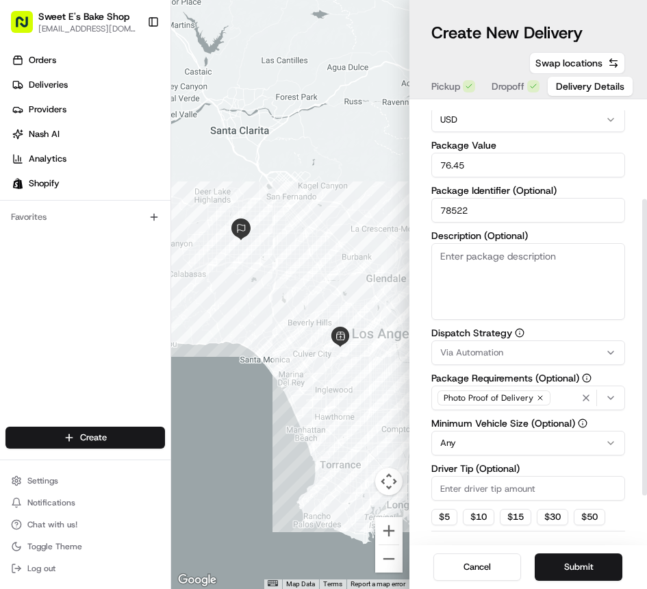
scroll to position [142, 0]
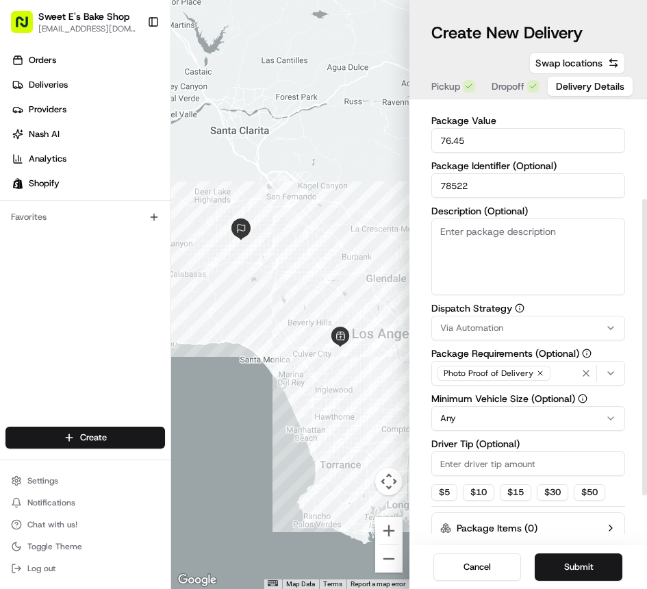
click at [514, 322] on div "Via Automation" at bounding box center [529, 328] width 188 height 12
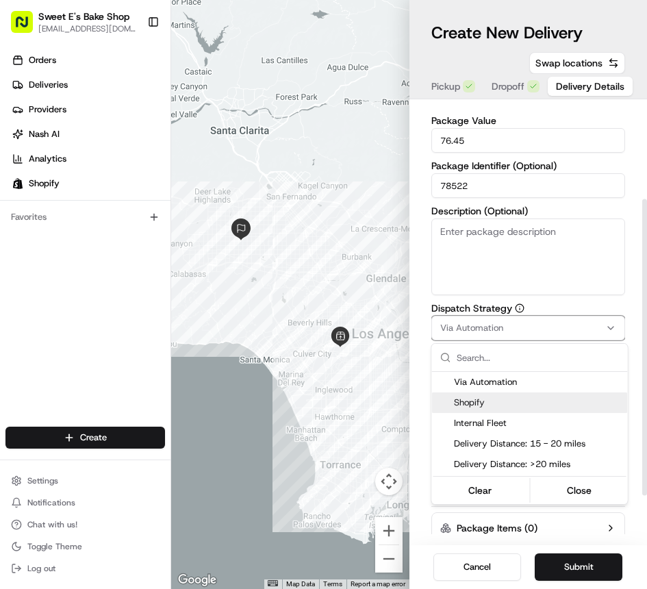
click at [497, 406] on span "Shopify" at bounding box center [538, 403] width 169 height 12
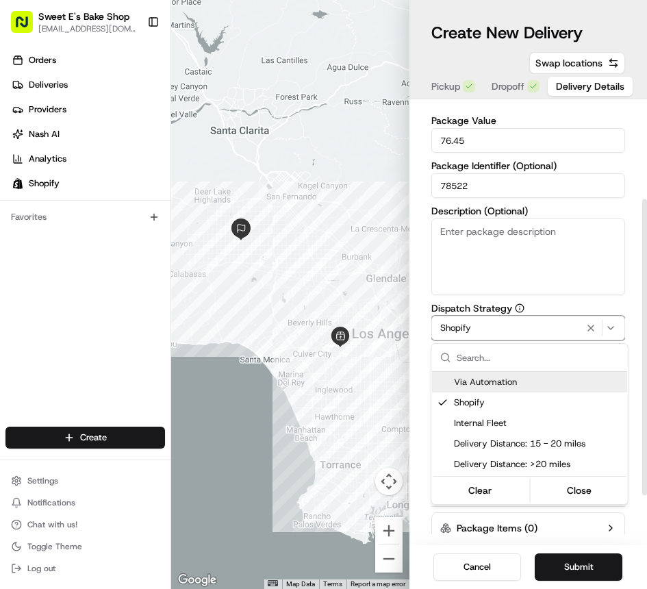
click at [625, 305] on html "Sweet E's Bake Shop [EMAIL_ADDRESS][DOMAIN_NAME] Toggle Sidebar Orders Deliveri…" at bounding box center [323, 294] width 647 height 589
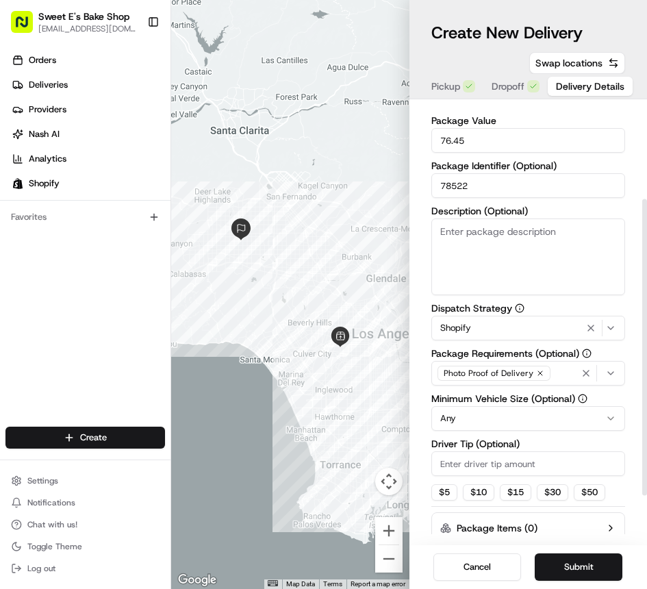
scroll to position [213, 0]
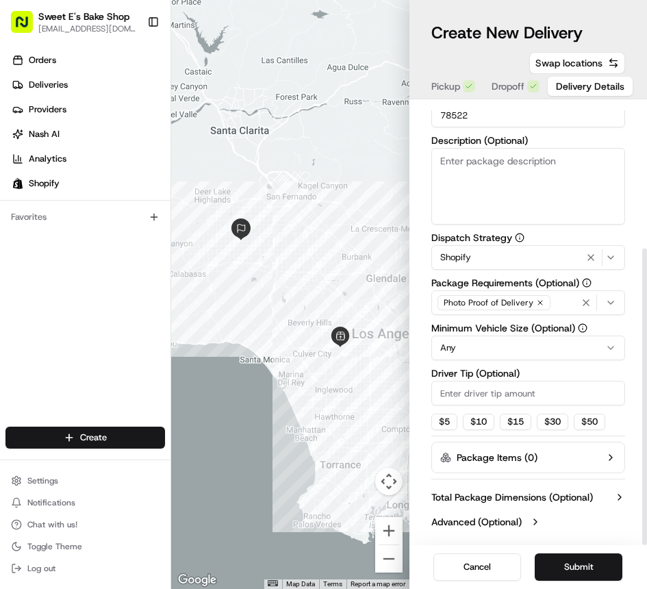
click at [504, 394] on input "Driver Tip (Optional)" at bounding box center [529, 393] width 195 height 25
click at [479, 426] on button "$ 10" at bounding box center [479, 422] width 32 height 16
type input "10"
click at [621, 364] on div "Dispatch Strategy Shopify Package Requirements (Optional) Photo Proof of Delive…" at bounding box center [529, 331] width 195 height 197
click at [551, 559] on button "Submit" at bounding box center [579, 567] width 88 height 27
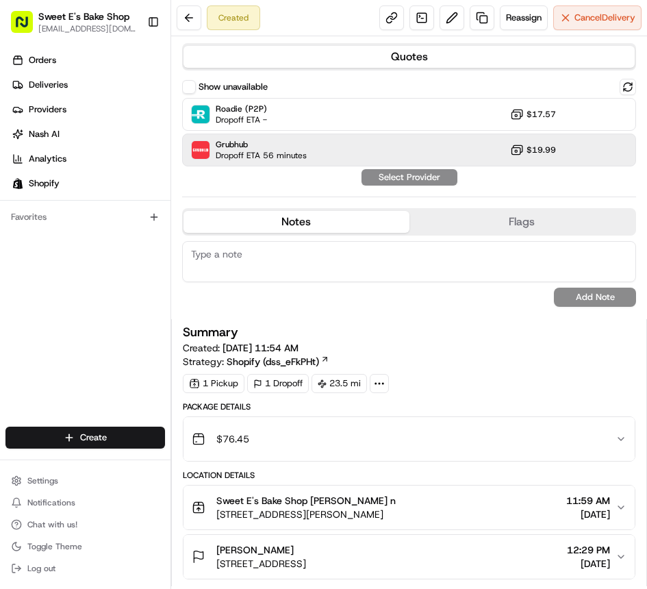
scroll to position [3, 0]
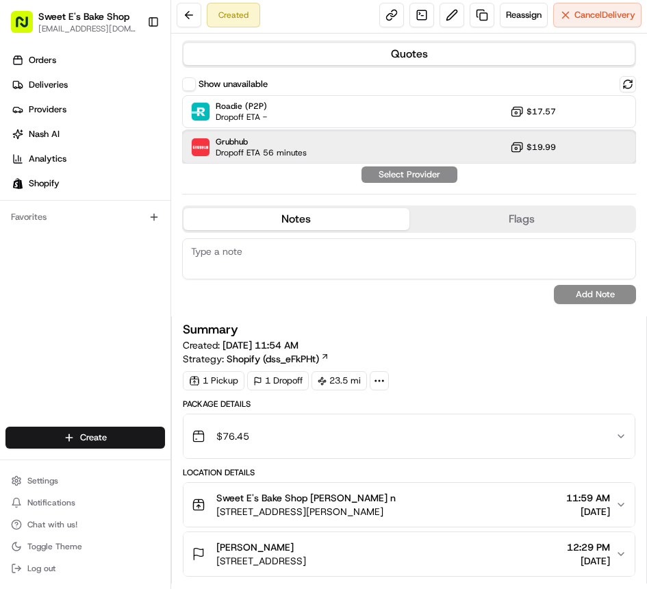
click at [381, 148] on div "Grubhub Dropoff ETA 56 minutes $19.99" at bounding box center [409, 147] width 454 height 33
click at [424, 178] on button "Assign Provider" at bounding box center [409, 174] width 97 height 16
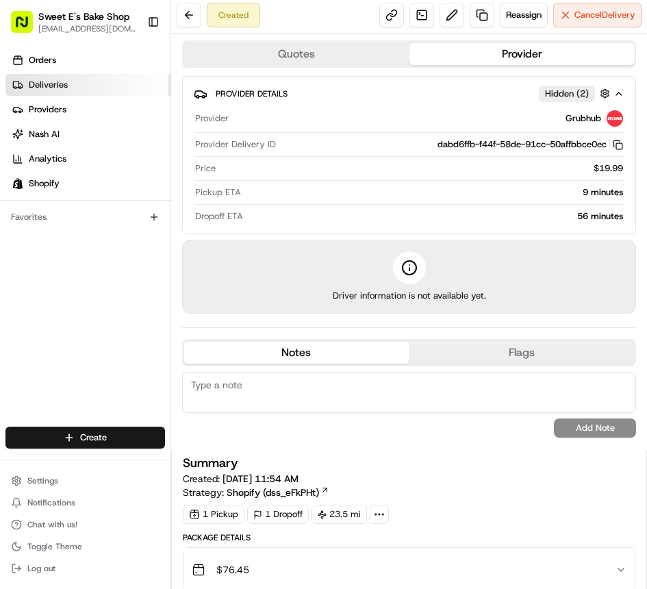
click at [62, 88] on span "Deliveries" at bounding box center [48, 85] width 39 height 12
